Goal: Navigation & Orientation: Find specific page/section

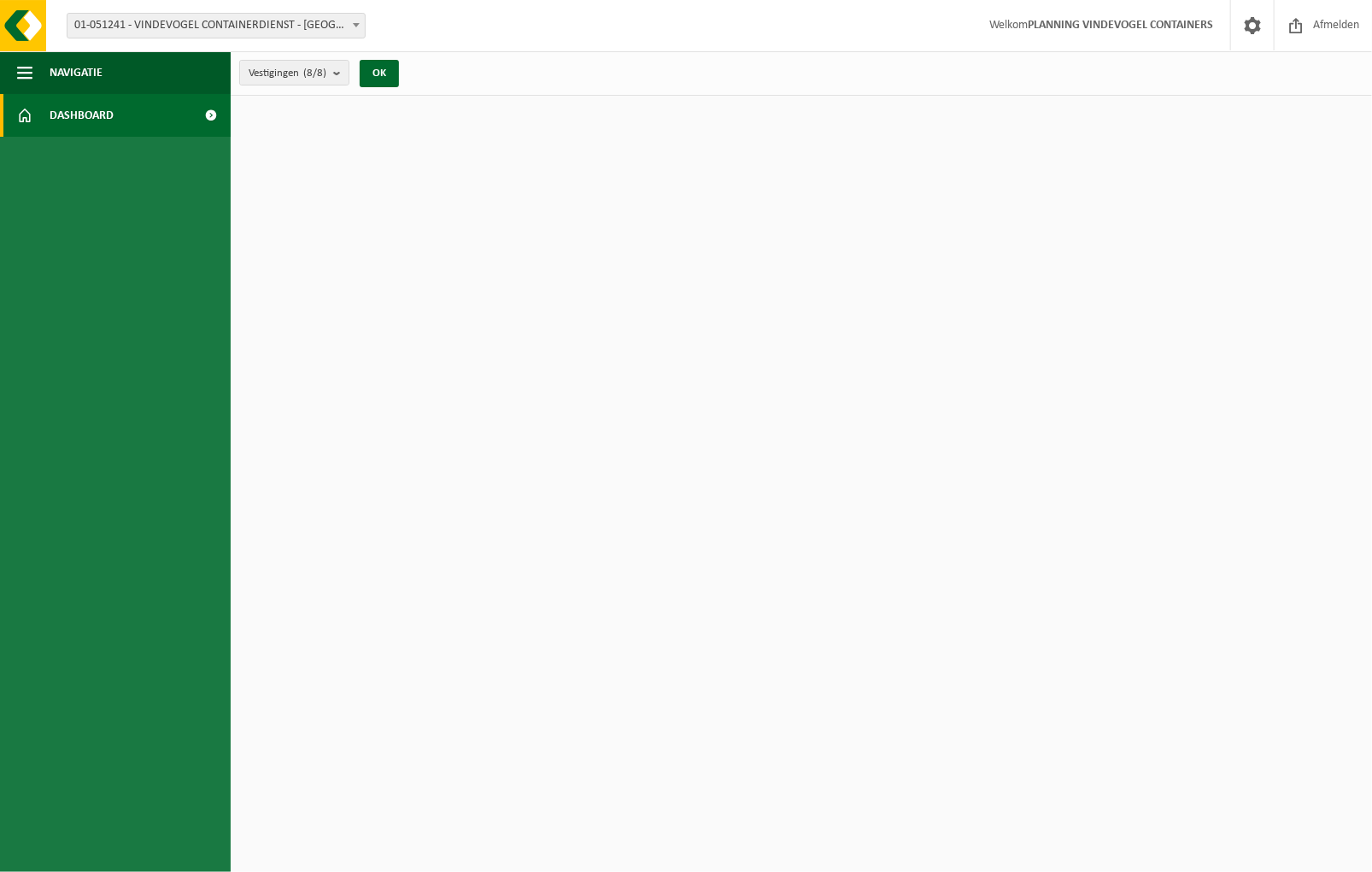
click at [103, 314] on ul "Navigatie Afmelden Dashboard" at bounding box center [116, 461] width 231 height 820
click at [104, 118] on span "Dashboard" at bounding box center [81, 115] width 64 height 43
